Goal: Task Accomplishment & Management: Complete application form

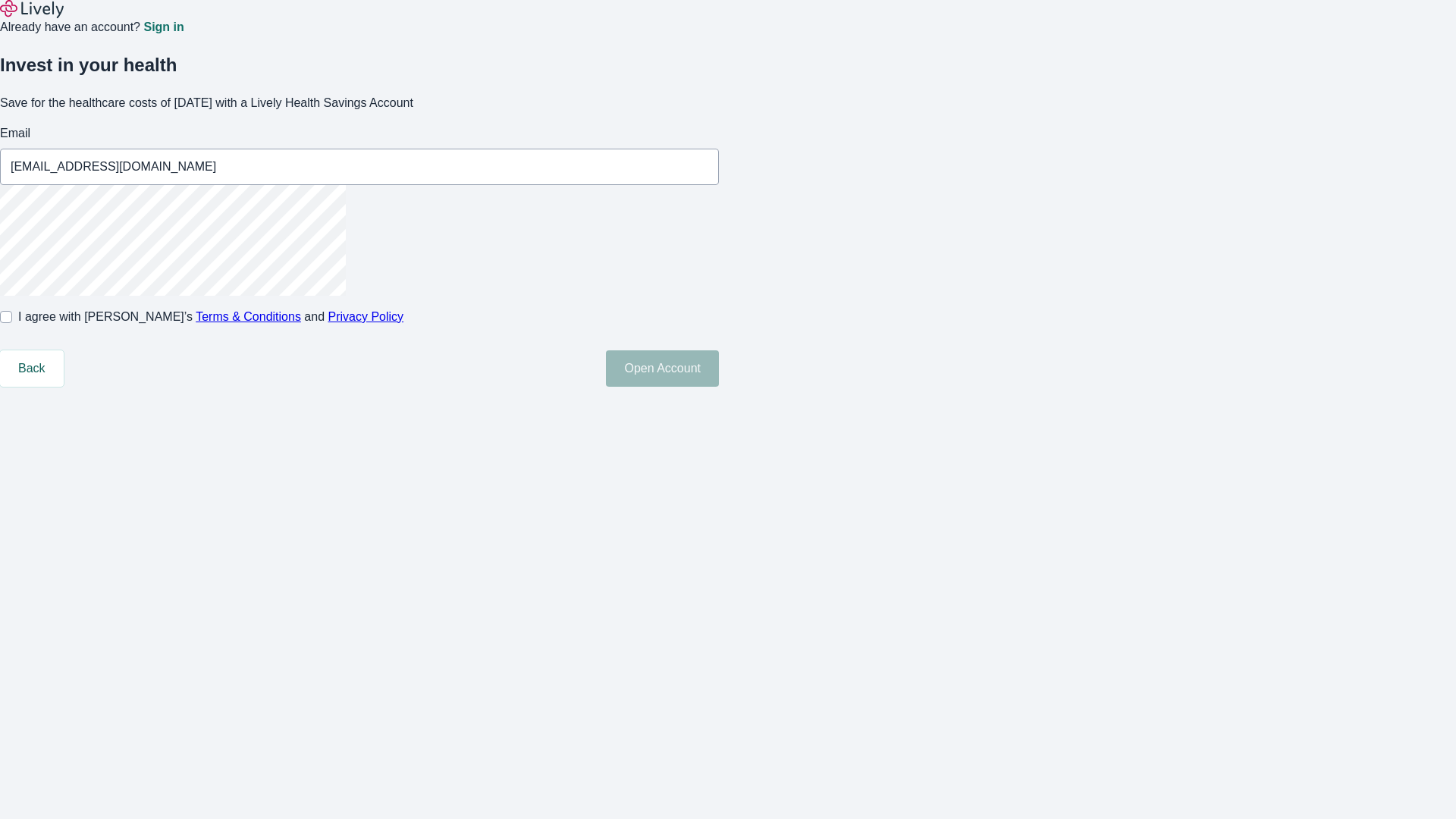
click at [12, 323] on input "I agree with Lively’s Terms & Conditions and Privacy Policy" at bounding box center [6, 317] width 12 height 12
checkbox input "true"
click at [719, 387] on button "Open Account" at bounding box center [662, 369] width 113 height 36
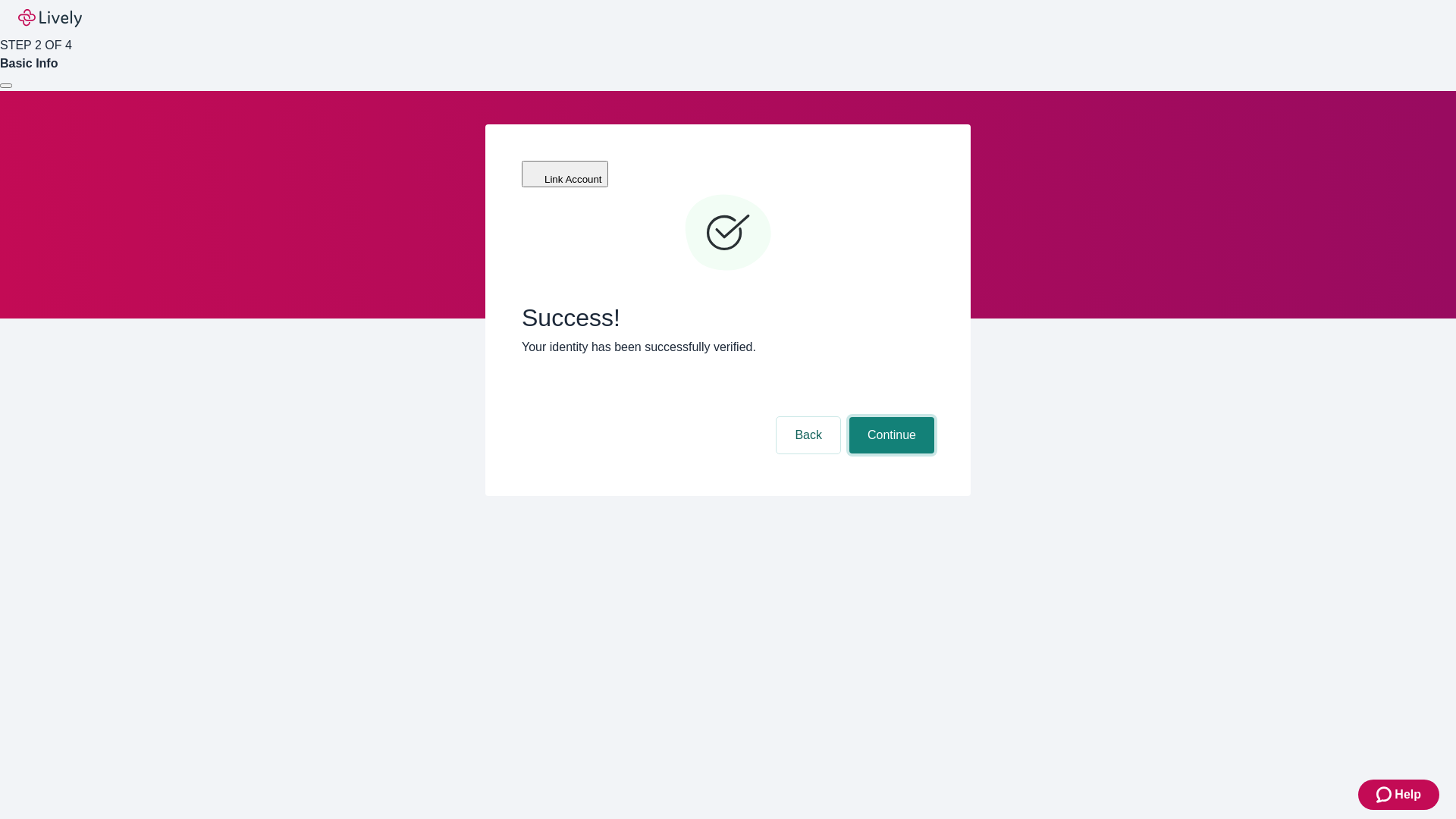
click at [889, 417] on button "Continue" at bounding box center [892, 435] width 85 height 36
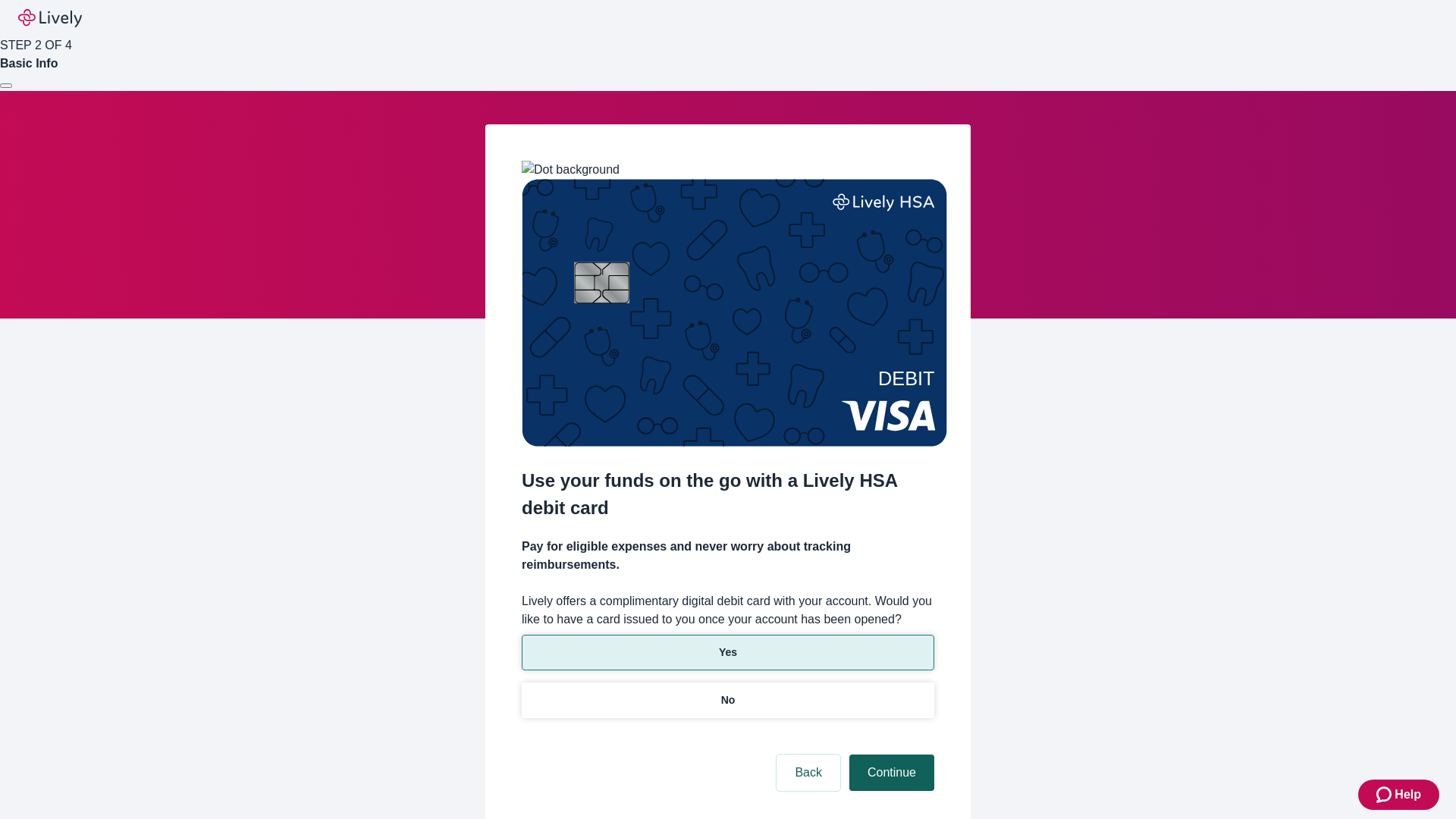
click at [727, 645] on p "Yes" at bounding box center [728, 652] width 18 height 16
click at [889, 754] on button "Continue" at bounding box center [892, 772] width 85 height 36
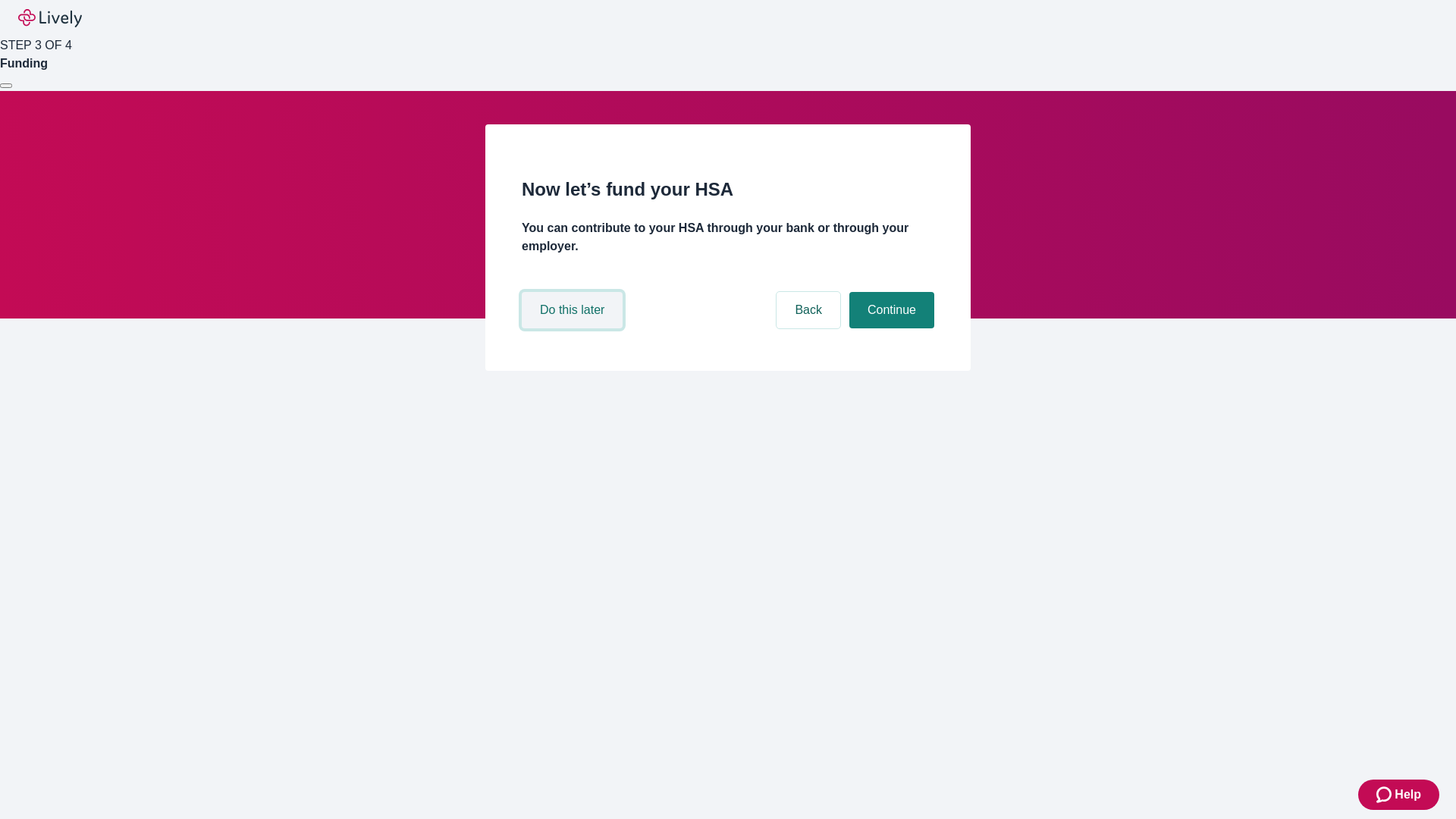
click at [574, 328] on button "Do this later" at bounding box center [572, 310] width 101 height 36
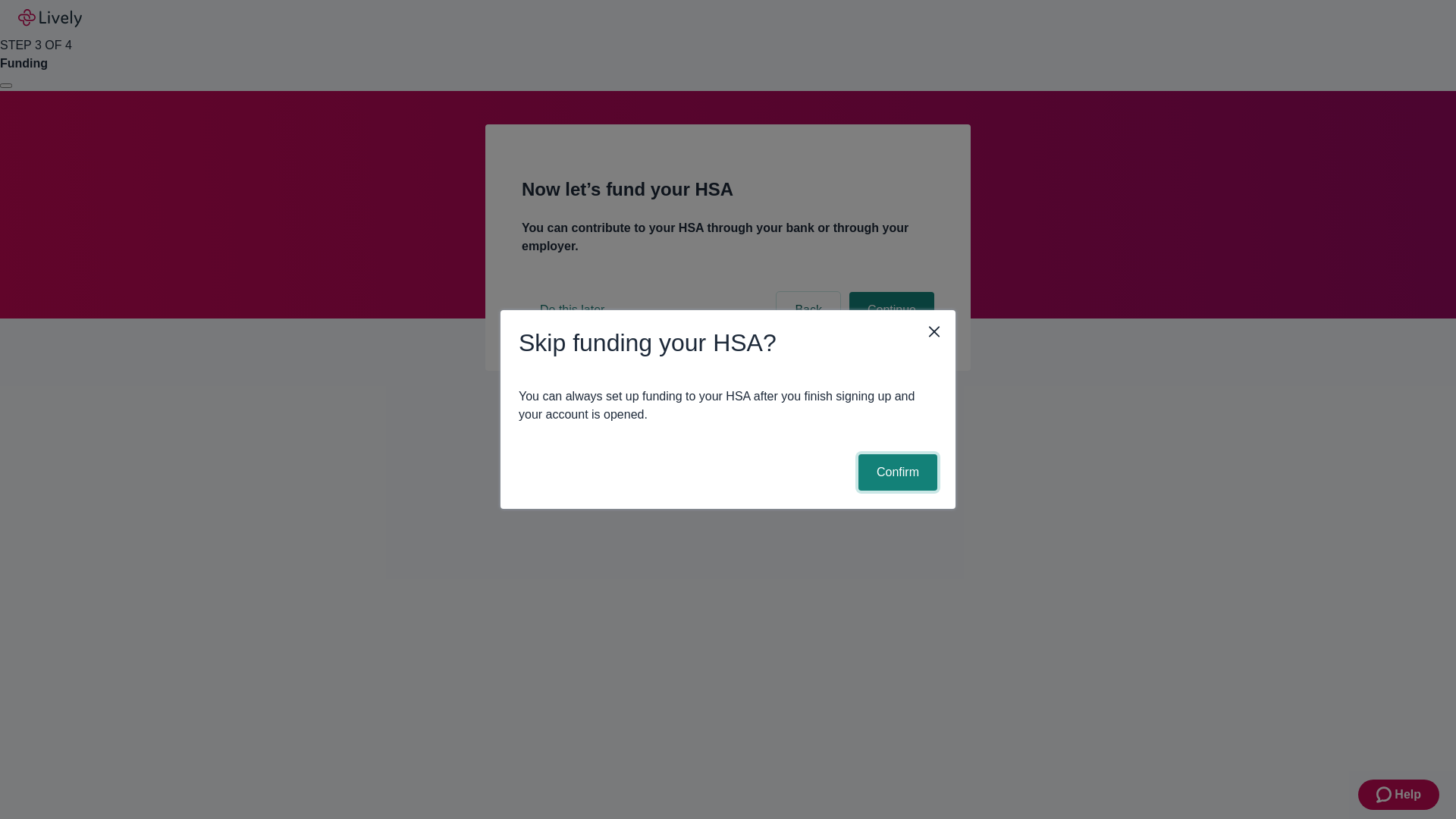
click at [896, 473] on button "Confirm" at bounding box center [898, 473] width 79 height 36
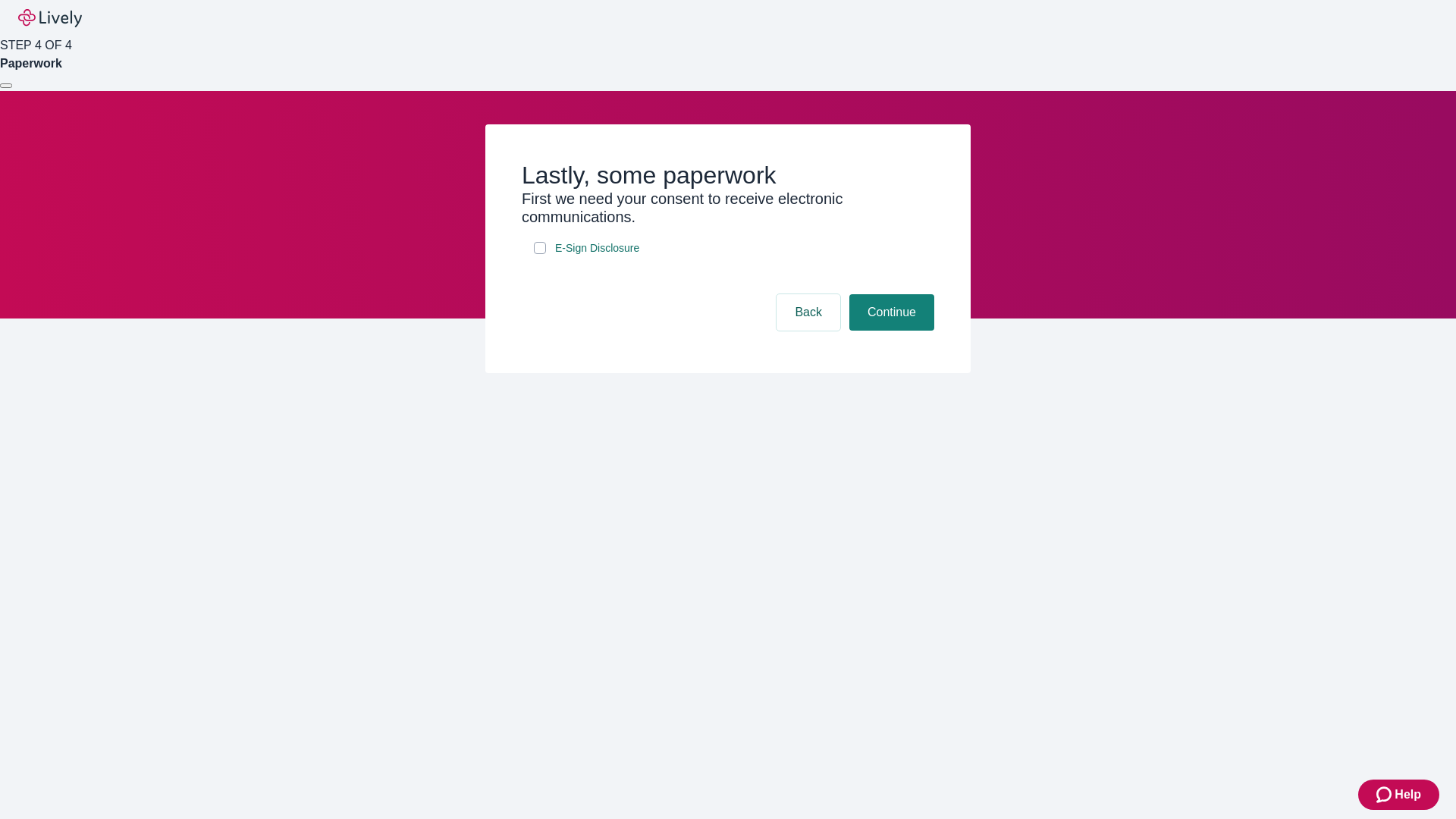
click at [540, 254] on input "E-Sign Disclosure" at bounding box center [540, 247] width 12 height 12
checkbox input "true"
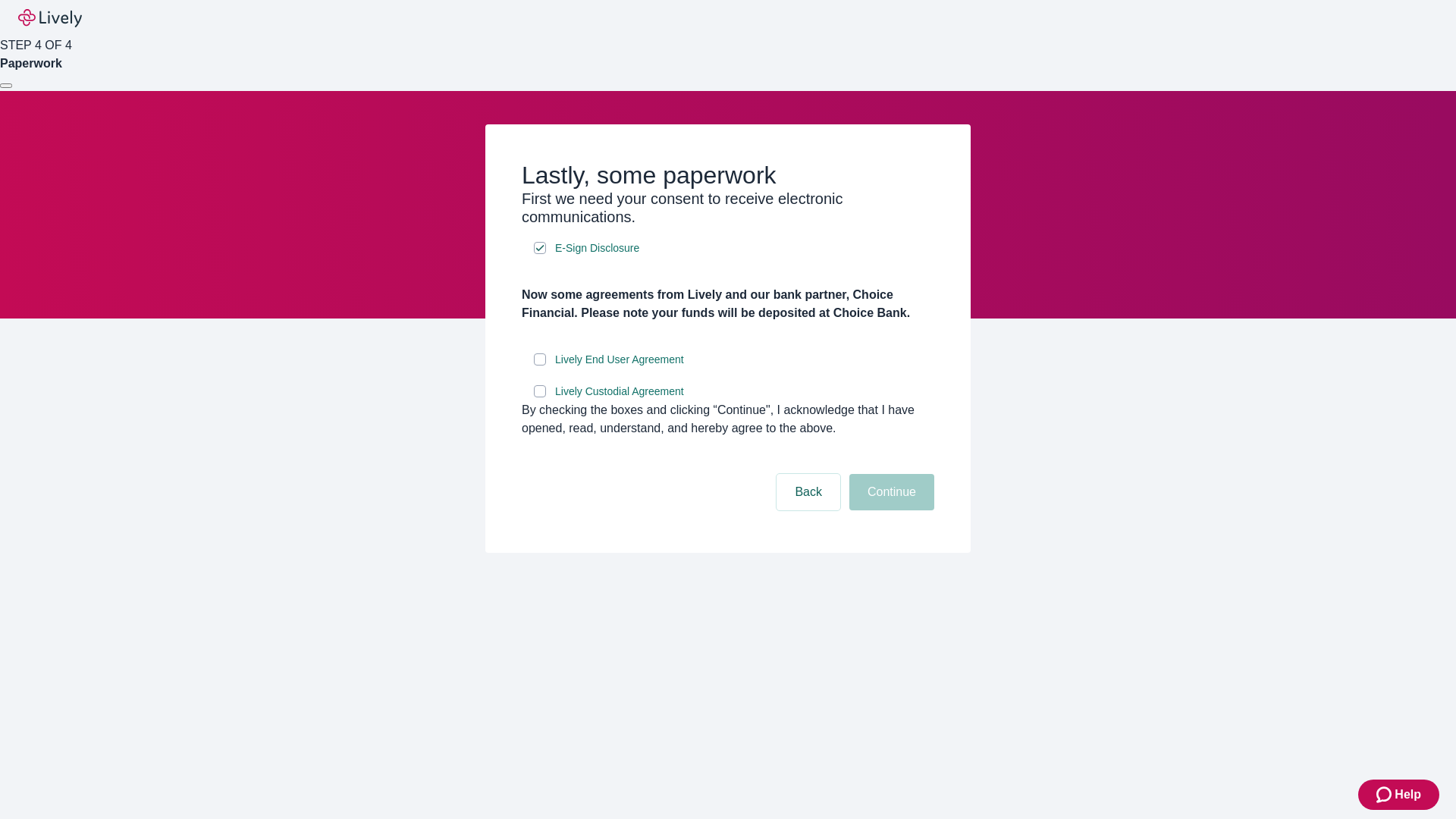
click at [540, 365] on input "Lively End User Agreement" at bounding box center [540, 360] width 12 height 12
checkbox input "true"
click at [540, 397] on input "Lively Custodial Agreement" at bounding box center [540, 391] width 12 height 12
checkbox input "true"
click at [889, 510] on button "Continue" at bounding box center [892, 492] width 85 height 36
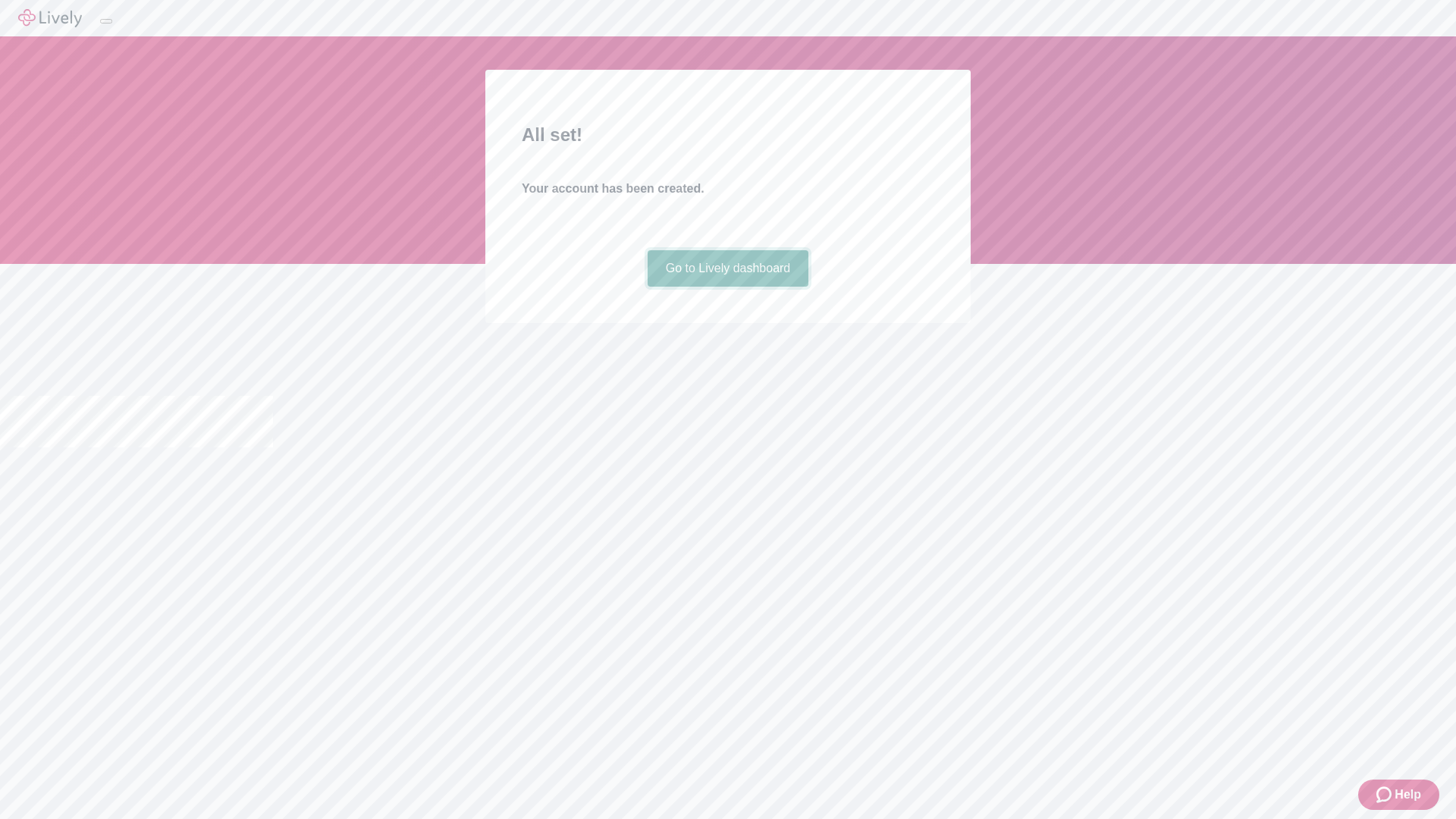
click at [727, 287] on link "Go to Lively dashboard" at bounding box center [728, 269] width 161 height 36
